Goal: Task Accomplishment & Management: Complete application form

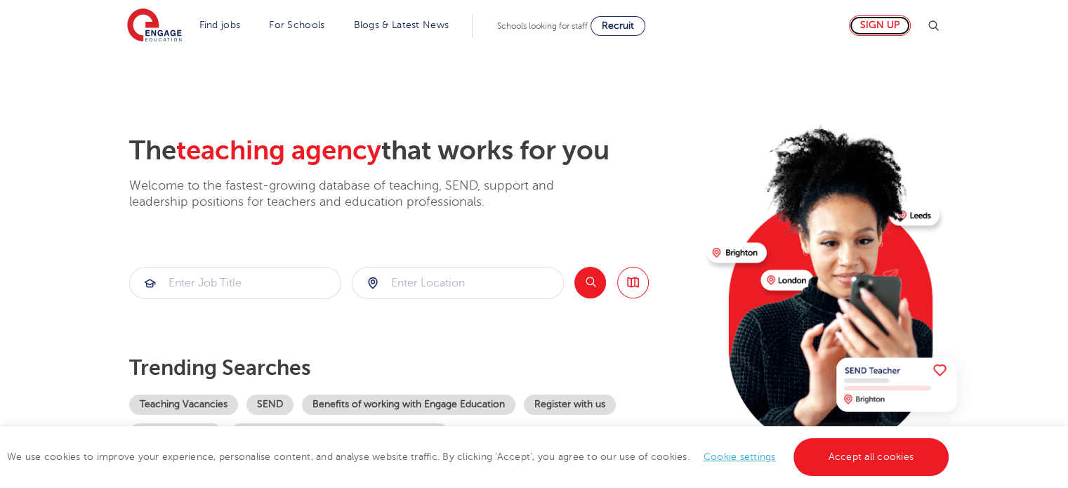
click at [876, 26] on link "Sign up" at bounding box center [880, 25] width 62 height 20
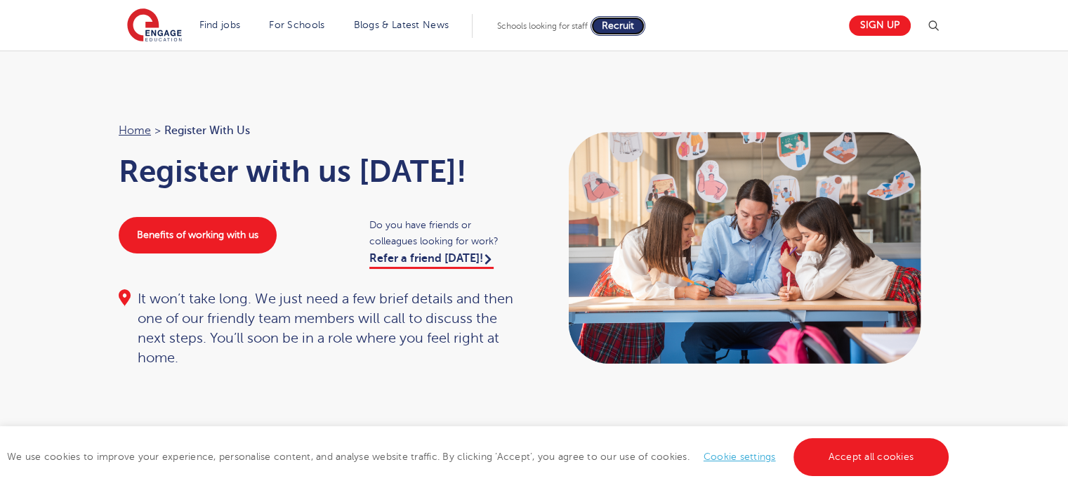
click at [626, 31] on link "Recruit" at bounding box center [618, 26] width 55 height 20
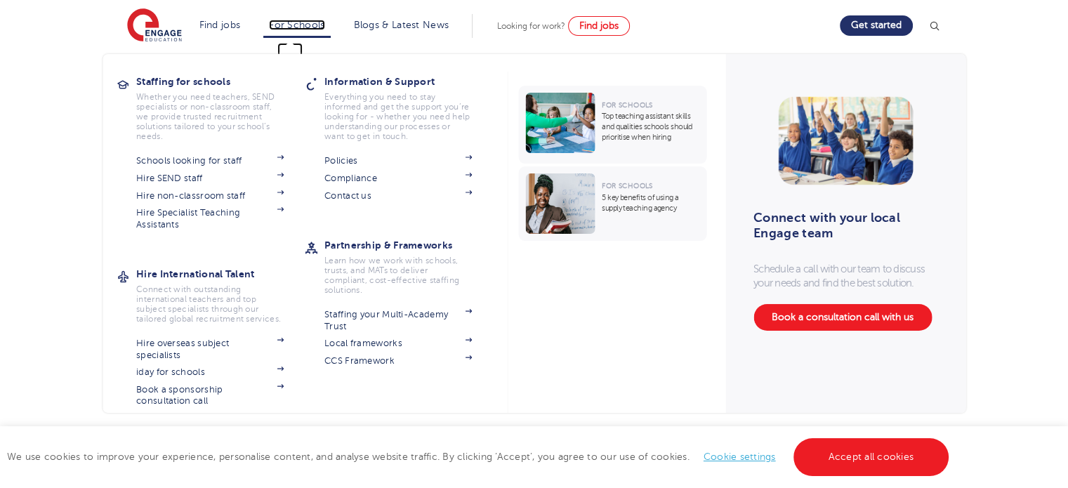
click at [315, 20] on link "For Schools" at bounding box center [296, 25] width 55 height 11
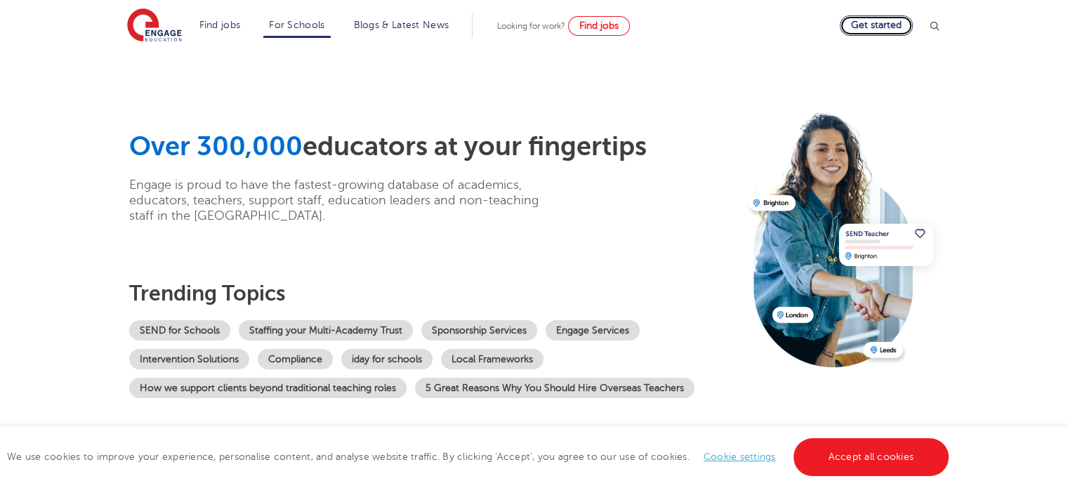
click at [890, 27] on link "Get started" at bounding box center [876, 25] width 73 height 20
